Goal: Task Accomplishment & Management: Manage account settings

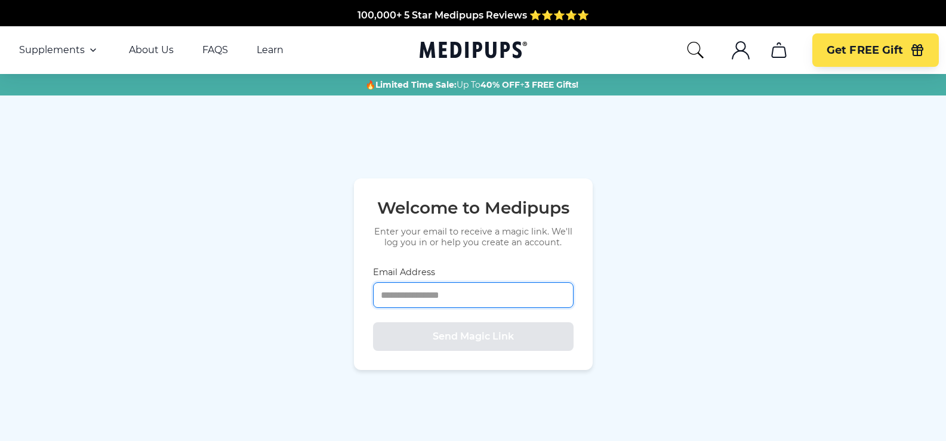
drag, startPoint x: 0, startPoint y: 0, endPoint x: 454, endPoint y: 294, distance: 540.9
click at [454, 294] on input "Email Address" at bounding box center [473, 295] width 201 height 26
type input "**********"
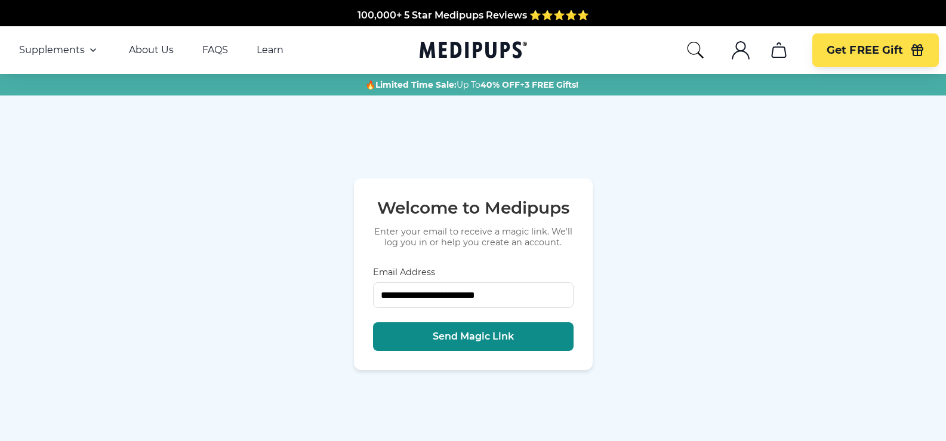
click at [466, 336] on span "Send Magic Link" at bounding box center [473, 337] width 81 height 12
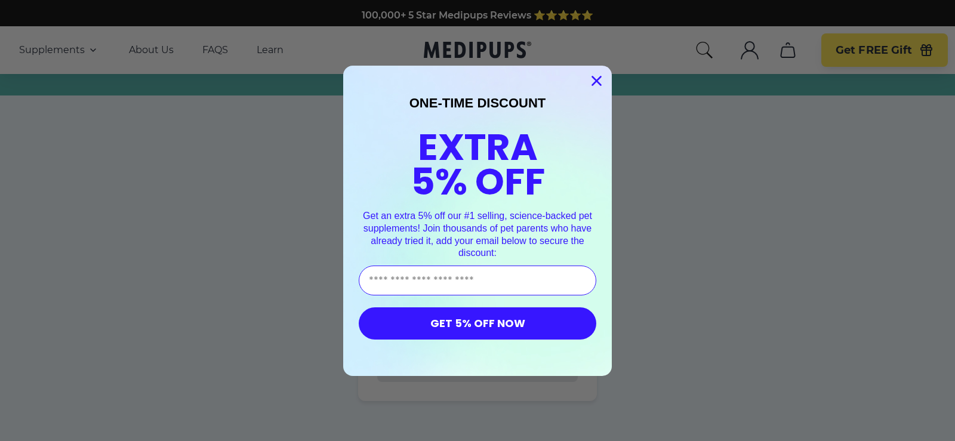
click at [593, 77] on icon "Close dialog" at bounding box center [597, 80] width 8 height 8
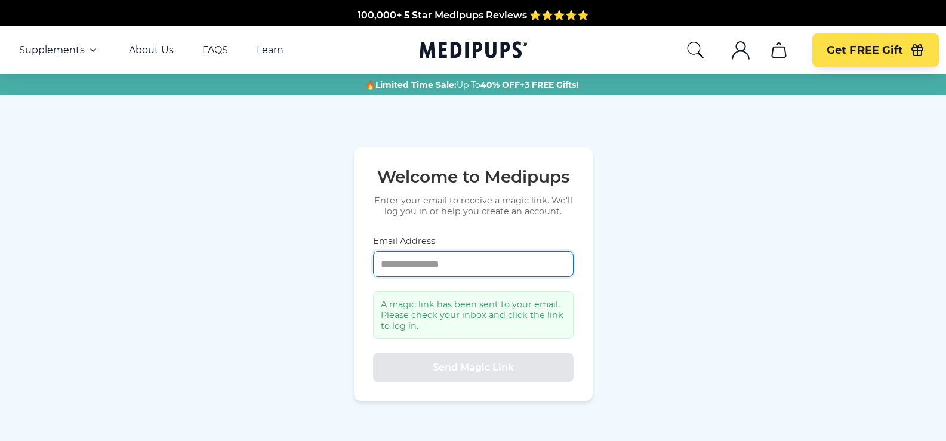
click at [450, 263] on input "Email Address" at bounding box center [473, 264] width 201 height 26
type input "**********"
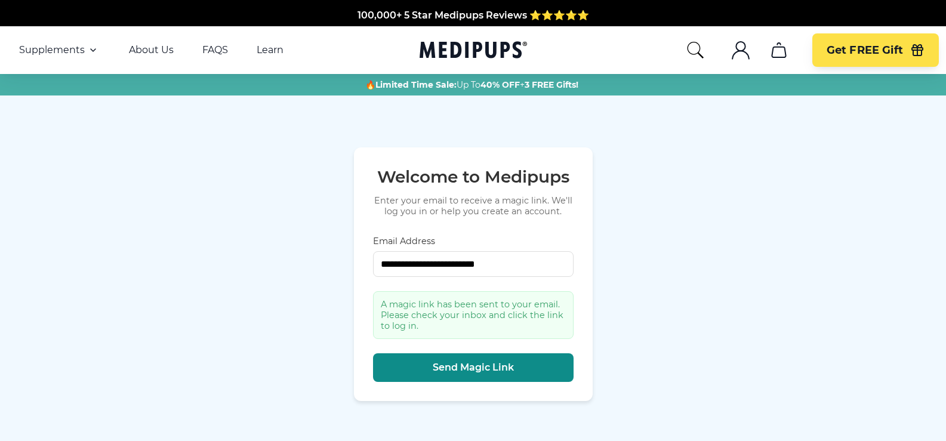
click at [482, 367] on span "Send Magic Link" at bounding box center [473, 368] width 81 height 12
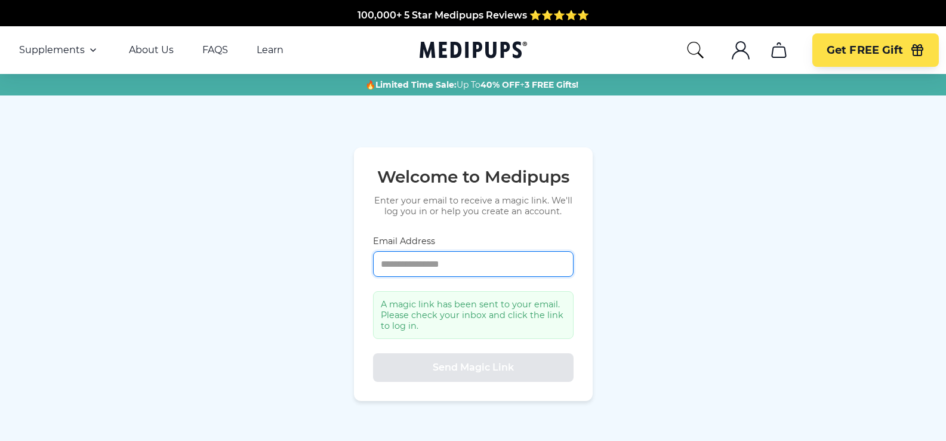
click at [458, 261] on input "Email Address" at bounding box center [473, 264] width 201 height 26
click at [753, 237] on div "Welcome to Medipups Enter your email to receive a magic link. We'll log you in …" at bounding box center [473, 275] width 946 height 358
click at [742, 56] on icon ".cls-1{fill:none;stroke:currentColor;stroke-miterlimit:10;stroke-width:1.5px;}" at bounding box center [740, 50] width 19 height 19
click at [739, 44] on icon ".cls-1{fill:none;stroke:currentColor;stroke-miterlimit:10;stroke-width:1.5px;}" at bounding box center [740, 50] width 19 height 19
drag, startPoint x: 739, startPoint y: 44, endPoint x: 691, endPoint y: 184, distance: 147.8
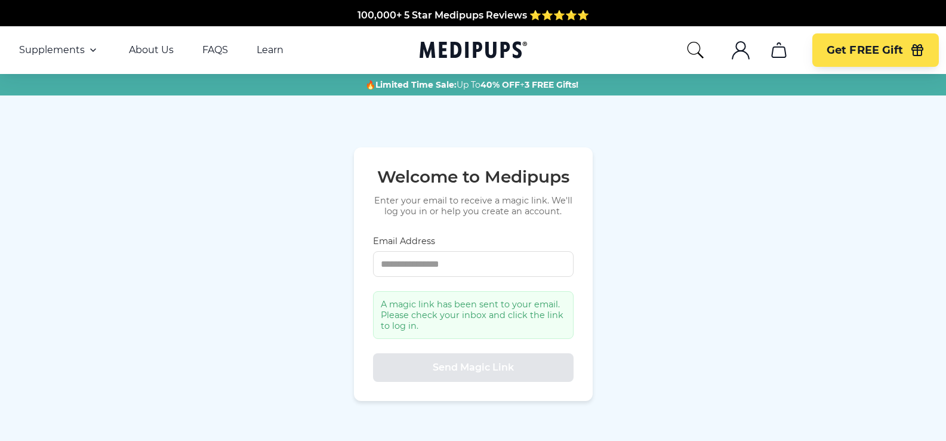
click at [691, 184] on div "Welcome to Medipups Enter your email to receive a magic link. We'll log you in …" at bounding box center [473, 275] width 946 height 358
click at [779, 51] on icon "cart" at bounding box center [779, 50] width 19 height 19
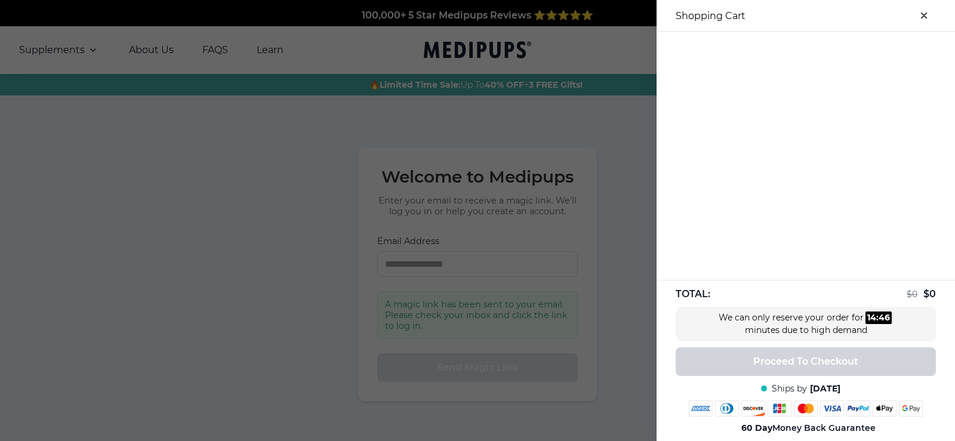
click at [820, 408] on img at bounding box center [832, 409] width 24 height 16
drag, startPoint x: 818, startPoint y: 407, endPoint x: 677, endPoint y: 15, distance: 416.8
click at [677, 15] on h3 "Shopping Cart" at bounding box center [711, 15] width 70 height 11
